Goal: Task Accomplishment & Management: Manage account settings

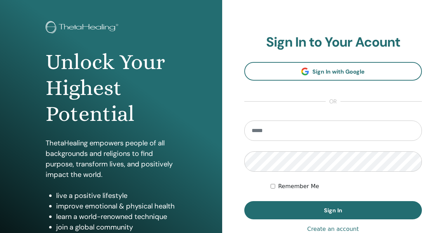
scroll to position [35, 0]
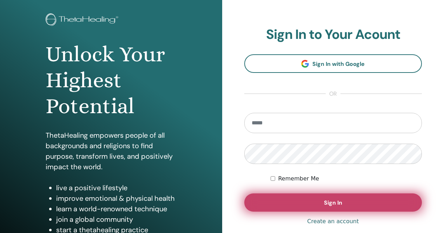
type input "**********"
click at [310, 201] on button "Sign In" at bounding box center [333, 203] width 178 height 18
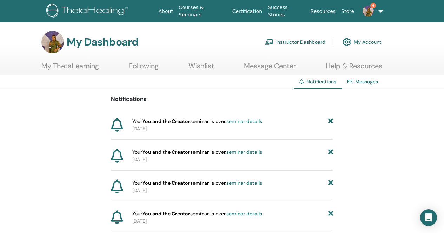
click at [330, 122] on icon at bounding box center [330, 121] width 5 height 7
click at [331, 123] on icon at bounding box center [330, 121] width 5 height 7
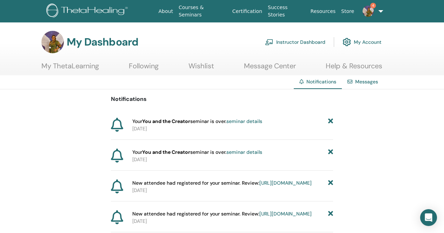
click at [331, 123] on icon at bounding box center [330, 121] width 5 height 7
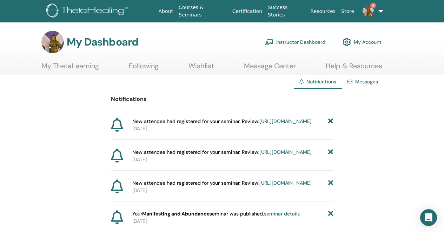
click at [294, 42] on link "Instructor Dashboard" at bounding box center [295, 41] width 60 height 15
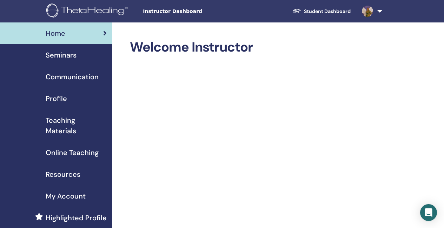
click at [64, 57] on span "Seminars" at bounding box center [61, 55] width 31 height 11
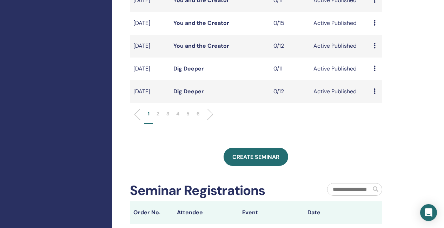
scroll to position [245, 0]
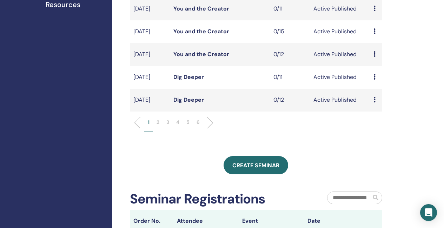
click at [156, 132] on li "2" at bounding box center [158, 126] width 10 height 14
click at [208, 129] on li at bounding box center [207, 123] width 12 height 12
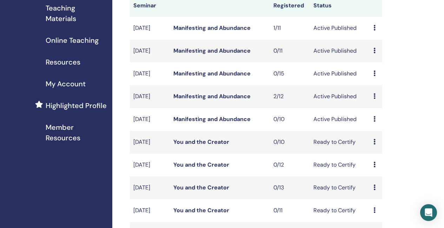
scroll to position [105, 0]
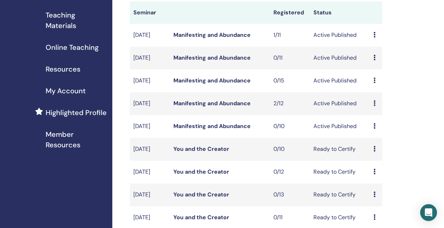
click at [233, 107] on link "Manifesting and Abundance" at bounding box center [211, 103] width 77 height 7
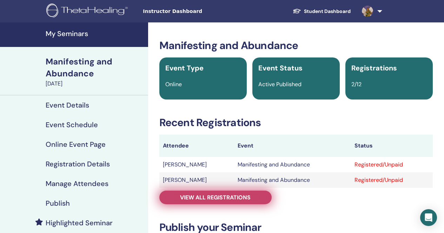
click at [248, 202] on link "View all registrations" at bounding box center [215, 198] width 112 height 14
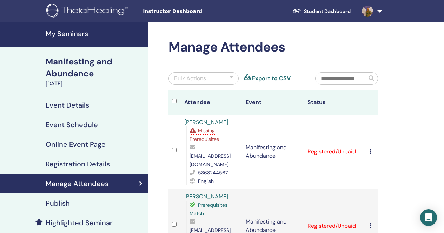
click at [221, 122] on link "[PERSON_NAME]" at bounding box center [206, 122] width 44 height 7
click at [75, 33] on h4 "My Seminars" at bounding box center [95, 33] width 98 height 8
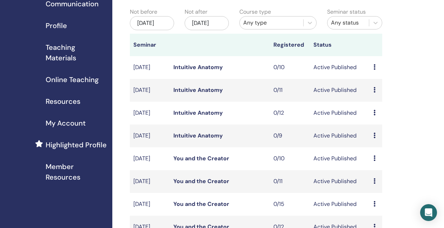
scroll to position [175, 0]
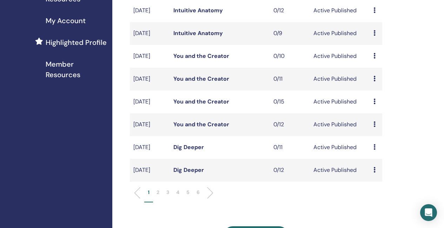
click at [209, 199] on li at bounding box center [207, 193] width 12 height 12
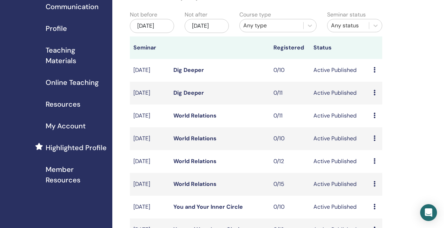
scroll to position [0, 0]
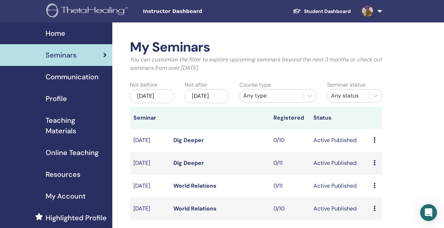
click at [71, 33] on div "Home" at bounding box center [56, 33] width 101 height 11
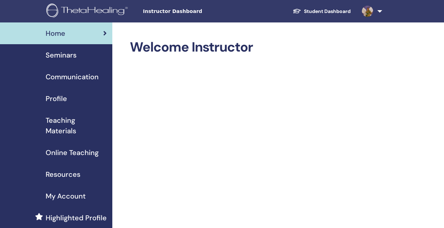
click at [75, 57] on span "Seminars" at bounding box center [61, 55] width 31 height 11
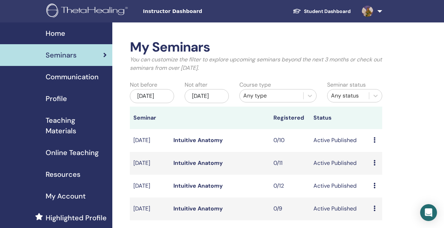
click at [61, 32] on span "Home" at bounding box center [56, 33] width 20 height 11
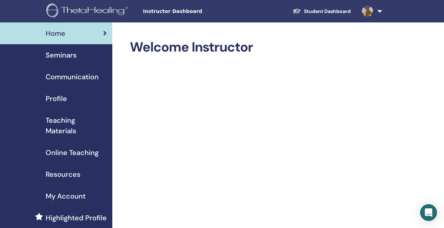
click at [342, 12] on link "Student Dashboard" at bounding box center [321, 11] width 69 height 13
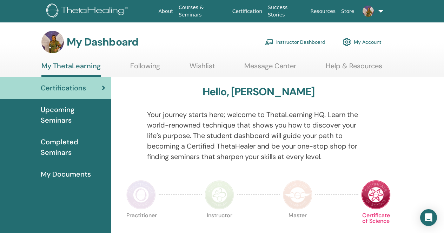
click at [67, 121] on span "Upcoming Seminars" at bounding box center [73, 114] width 65 height 21
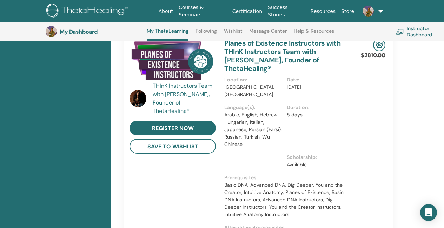
scroll to position [474, 0]
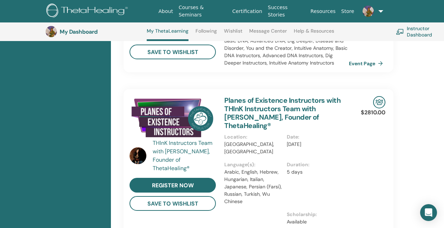
click at [169, 139] on div "THInK Instructors Team with [PERSON_NAME], Founder of ThetaHealing®" at bounding box center [185, 156] width 65 height 34
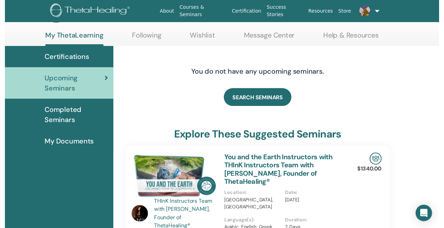
scroll to position [89, 0]
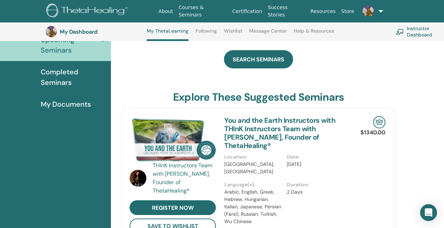
click at [182, 183] on div "THInK Instructors Team with [PERSON_NAME], Founder of ThetaHealing®" at bounding box center [185, 178] width 65 height 34
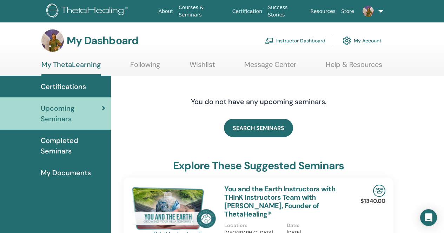
scroll to position [0, 0]
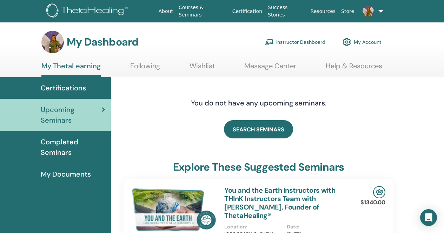
click at [264, 199] on link "You and the Earth Instructors with THInK Instructors Team with [PERSON_NAME], F…" at bounding box center [279, 203] width 111 height 34
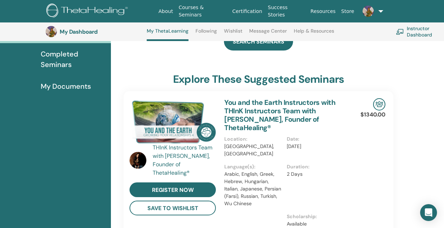
scroll to position [194, 0]
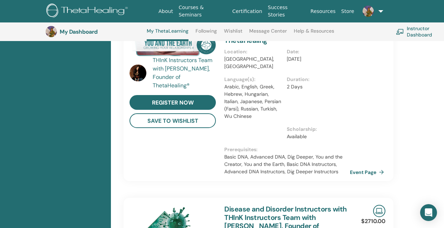
click at [360, 167] on link "Event Page" at bounding box center [368, 172] width 37 height 11
click at [90, 9] on img at bounding box center [88, 12] width 84 height 16
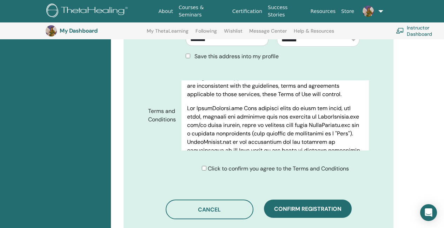
scroll to position [367, 0]
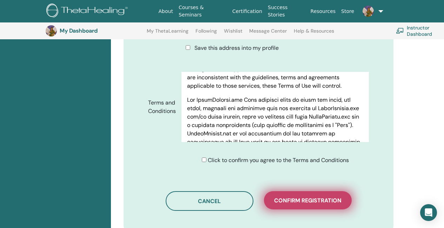
click at [310, 197] on span "Confirm registration" at bounding box center [307, 200] width 67 height 7
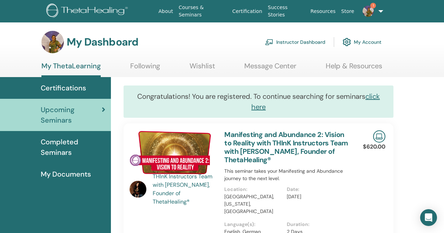
click at [100, 9] on img at bounding box center [88, 12] width 84 height 16
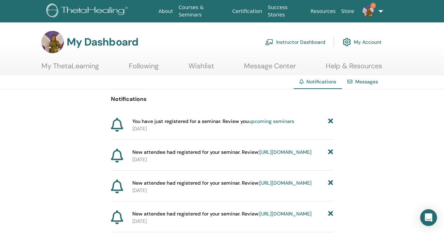
click at [330, 121] on icon at bounding box center [330, 121] width 5 height 7
click at [309, 37] on link "Instructor Dashboard" at bounding box center [295, 41] width 60 height 15
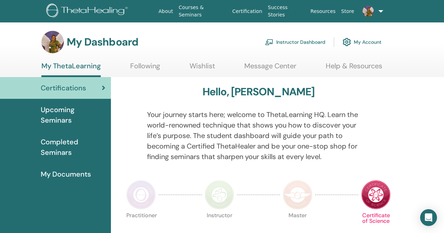
click at [288, 41] on link "Instructor Dashboard" at bounding box center [295, 41] width 60 height 15
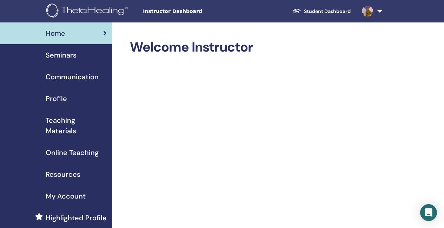
click at [72, 57] on span "Seminars" at bounding box center [61, 55] width 31 height 11
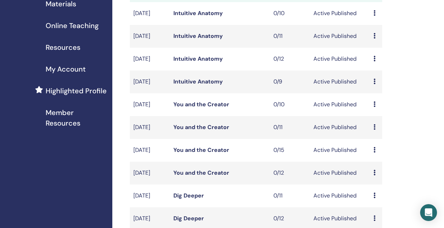
scroll to position [140, 0]
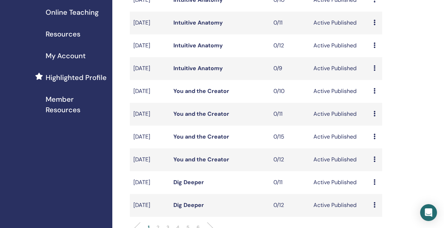
click at [204, 117] on link "You and the Creator" at bounding box center [201, 113] width 56 height 7
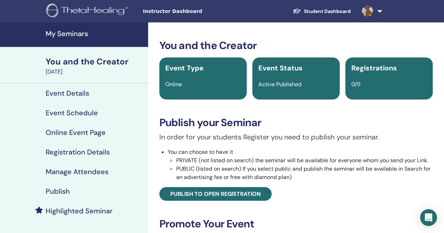
click at [80, 93] on h4 "Event Details" at bounding box center [67, 93] width 43 height 8
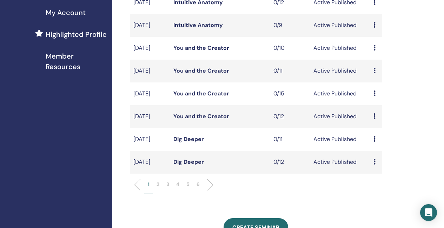
scroll to position [175, 0]
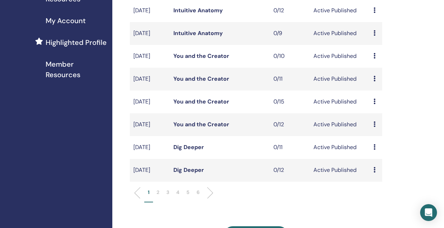
click at [209, 128] on link "You and the Creator" at bounding box center [201, 124] width 56 height 7
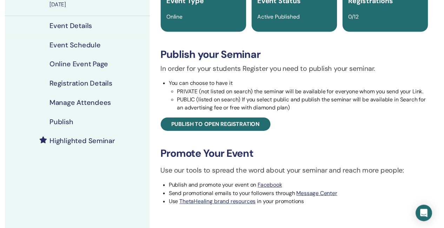
scroll to position [70, 0]
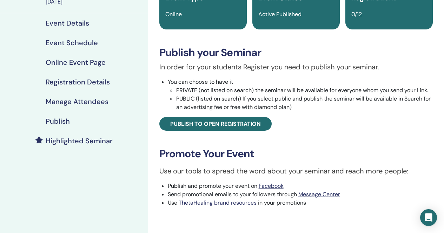
click at [81, 43] on h4 "Event Schedule" at bounding box center [72, 43] width 52 height 8
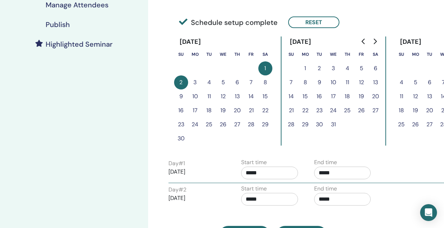
scroll to position [175, 0]
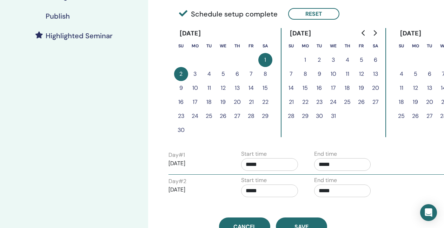
click at [265, 164] on input "*****" at bounding box center [269, 164] width 57 height 13
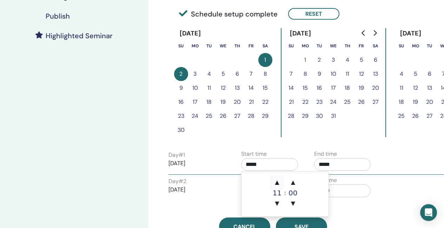
click at [280, 182] on span "▲" at bounding box center [277, 182] width 14 height 14
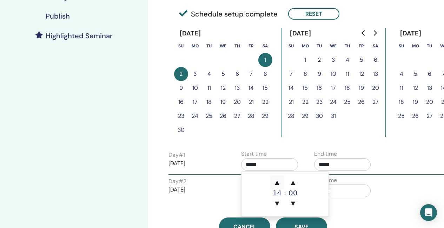
type input "*****"
click at [280, 182] on span "▲" at bounding box center [277, 182] width 14 height 14
click at [342, 163] on input "*****" at bounding box center [342, 164] width 57 height 13
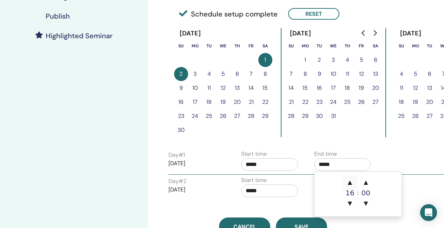
click at [349, 184] on span "▲" at bounding box center [350, 182] width 14 height 14
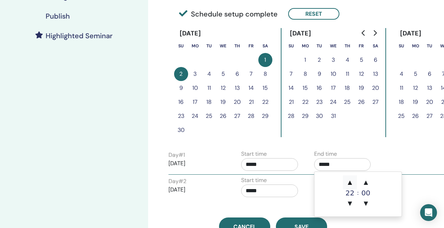
click at [349, 184] on span "▲" at bounding box center [350, 182] width 14 height 14
type input "*****"
click at [250, 191] on input "*****" at bounding box center [269, 190] width 57 height 13
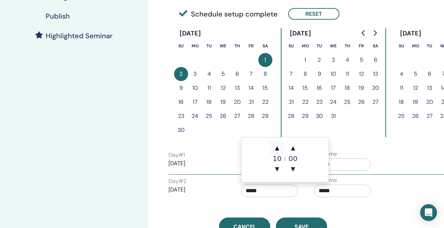
click at [280, 149] on span "▲" at bounding box center [277, 148] width 14 height 14
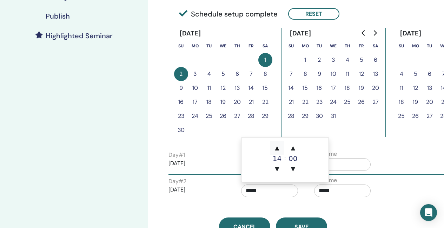
type input "*****"
click at [280, 149] on span "▲" at bounding box center [277, 148] width 14 height 14
click at [343, 194] on input "*****" at bounding box center [342, 190] width 57 height 13
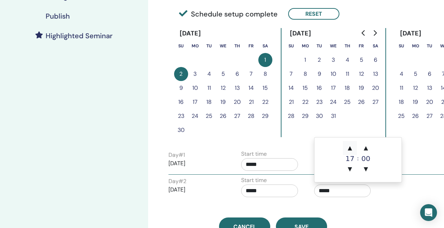
click at [347, 147] on span "▲" at bounding box center [350, 148] width 14 height 14
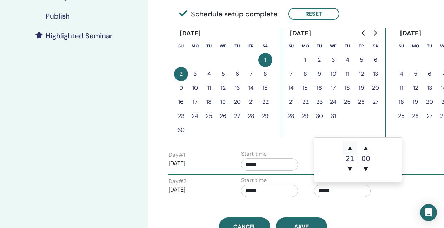
click at [347, 147] on span "▲" at bounding box center [350, 148] width 14 height 14
type input "*****"
click at [257, 163] on input "*****" at bounding box center [269, 164] width 57 height 13
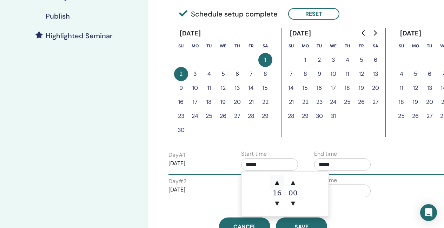
click at [277, 182] on span "▲" at bounding box center [277, 182] width 14 height 14
click at [277, 205] on span "▼" at bounding box center [277, 203] width 14 height 14
type input "*****"
click at [218, 196] on div "Day # 2 2025/11/02" at bounding box center [196, 188] width 57 height 22
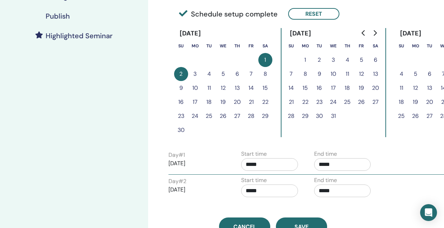
click at [254, 189] on input "*****" at bounding box center [269, 190] width 57 height 13
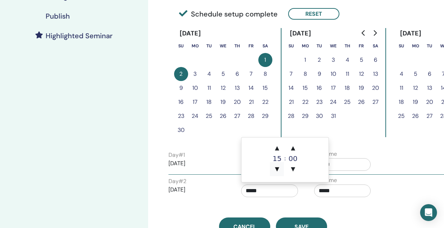
click at [278, 166] on span "▼" at bounding box center [277, 169] width 14 height 14
click at [277, 149] on span "▲" at bounding box center [277, 148] width 14 height 14
type input "*****"
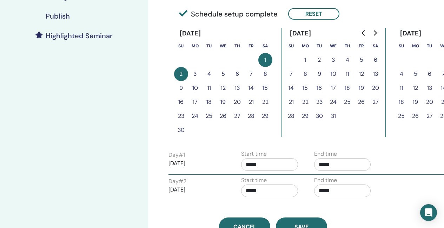
click at [381, 201] on div "Time Zone (GMT-4) America/New York Seminar Date and Time Start date End date Do…" at bounding box center [273, 41] width 218 height 388
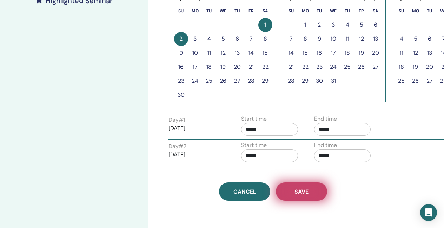
click at [313, 195] on button "Save" at bounding box center [301, 191] width 51 height 18
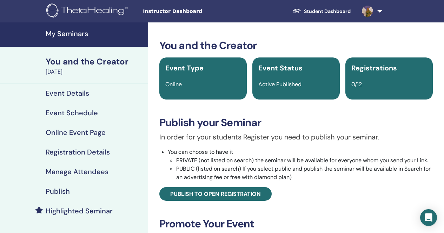
click at [91, 10] on img at bounding box center [88, 12] width 84 height 16
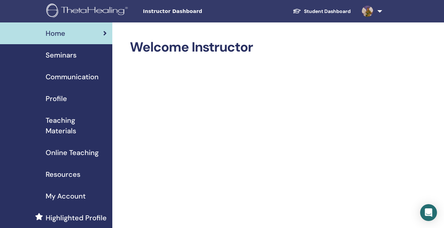
click at [66, 58] on span "Seminars" at bounding box center [61, 55] width 31 height 11
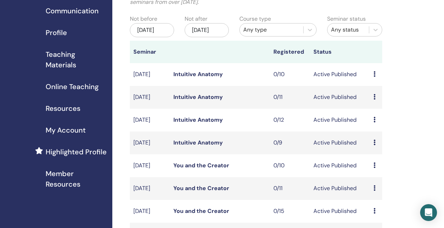
scroll to position [70, 0]
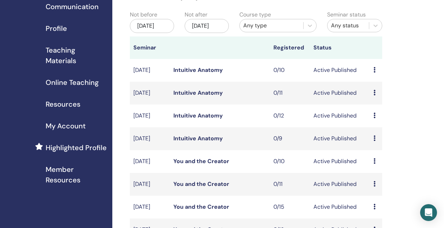
click at [196, 74] on link "Intuitive Anatomy" at bounding box center [197, 69] width 49 height 7
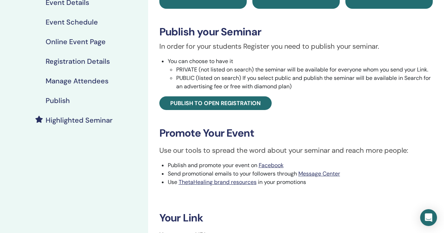
scroll to position [70, 0]
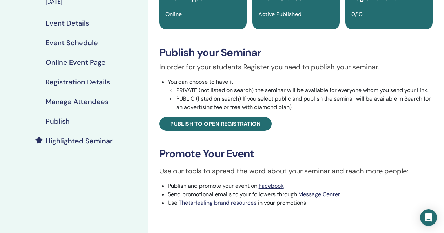
click at [79, 22] on h4 "Event Details" at bounding box center [67, 23] width 43 height 8
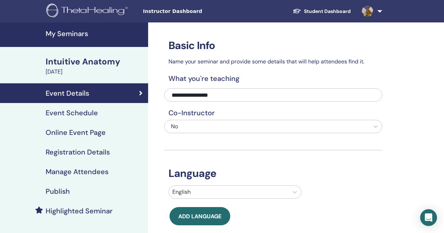
click at [85, 113] on h4 "Event Schedule" at bounding box center [72, 113] width 52 height 8
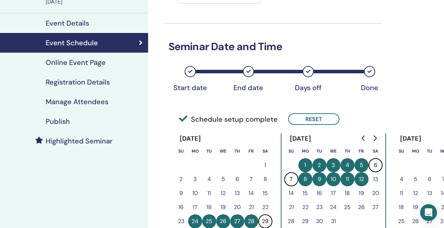
scroll to position [70, 0]
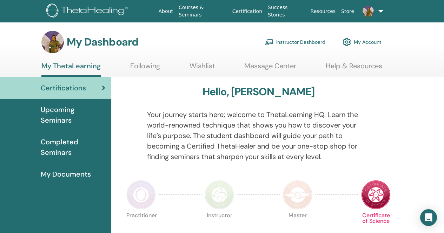
click at [84, 11] on img at bounding box center [88, 12] width 84 height 16
